Goal: Use online tool/utility: Utilize a website feature to perform a specific function

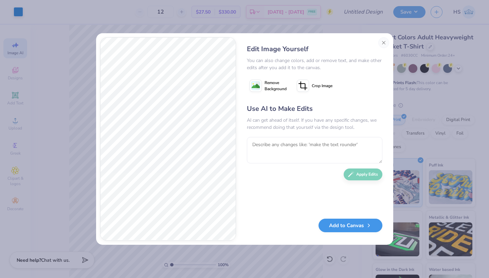
click at [346, 229] on button "Add to Canvas" at bounding box center [351, 226] width 64 height 14
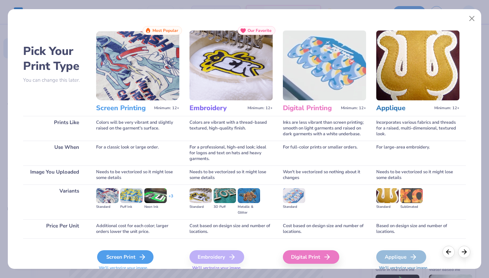
click at [132, 260] on div "Screen Print" at bounding box center [125, 258] width 56 height 14
click at [122, 257] on div "Screen Print" at bounding box center [125, 258] width 56 height 14
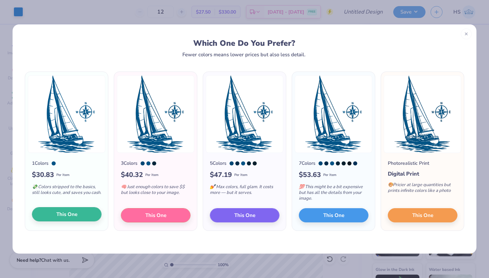
click at [72, 218] on span "This One" at bounding box center [66, 215] width 21 height 8
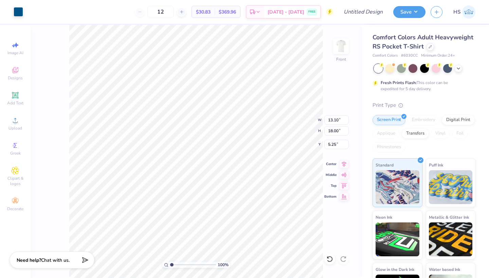
type input "4.27"
type input "5.86"
type input "19.36"
click at [29, 11] on div at bounding box center [31, 11] width 10 height 10
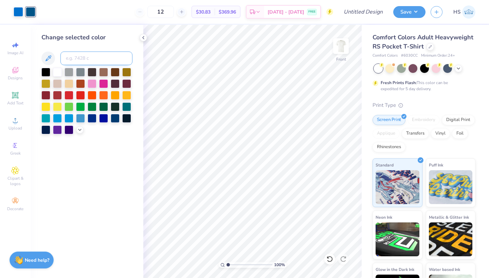
click at [71, 60] on input at bounding box center [96, 59] width 72 height 14
type input "285"
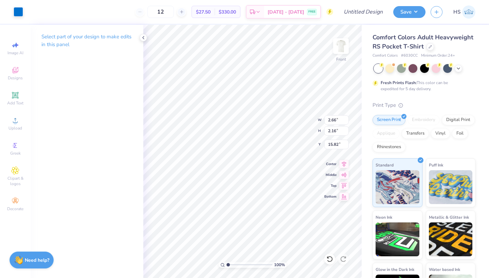
type input "25.22"
type input "25.90"
type input "4.10"
type input "1.73"
type input "25.66"
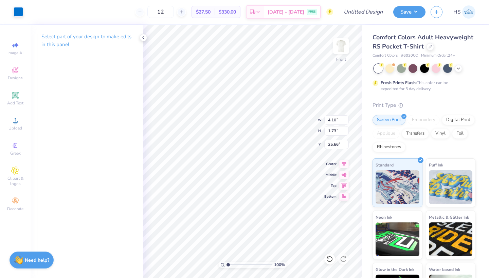
type input "9.19"
type input "14.94"
type input "2.53"
type input "19.36"
type input "9.55"
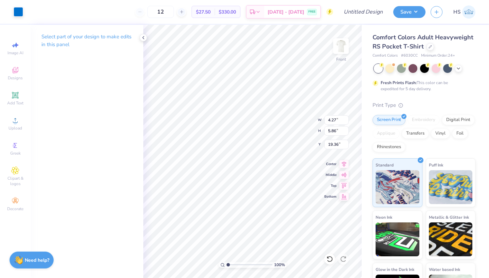
type input "13.13"
type input "3.49"
type input "12.26"
type input "16.85"
type input "10.63"
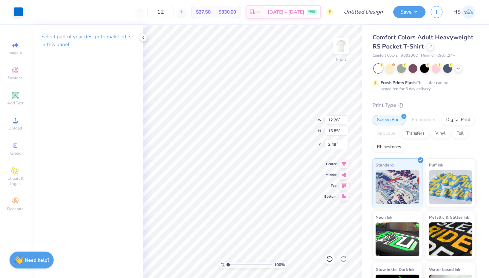
type input "14.61"
type input "4.42"
click at [174, 13] on input "12" at bounding box center [160, 12] width 26 height 12
type input "1"
type input "60"
